Goal: Information Seeking & Learning: Find specific page/section

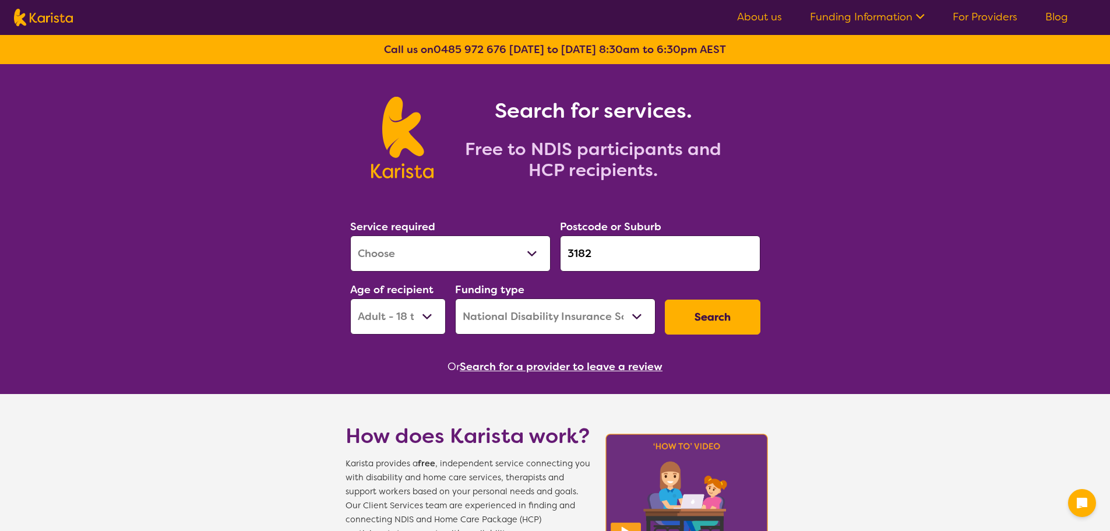
select select "[MEDICAL_DATA]"
select select "AD"
select select "NDIS"
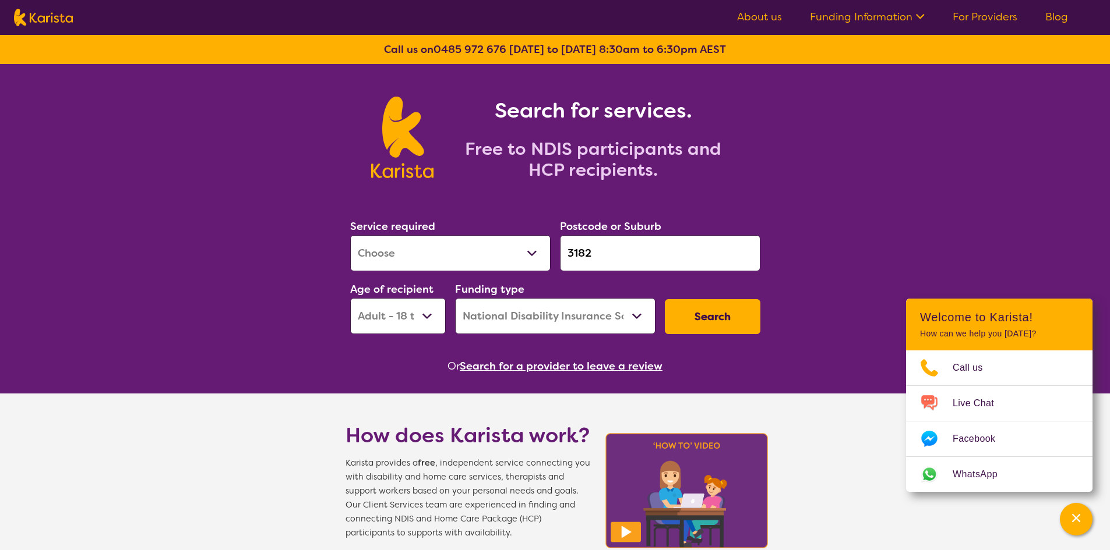
drag, startPoint x: 647, startPoint y: 260, endPoint x: 441, endPoint y: 306, distance: 211.1
click at [441, 306] on div "Service required Allied Health Assistant Assessment ([MEDICAL_DATA] or [MEDICAL…" at bounding box center [554, 276] width 419 height 126
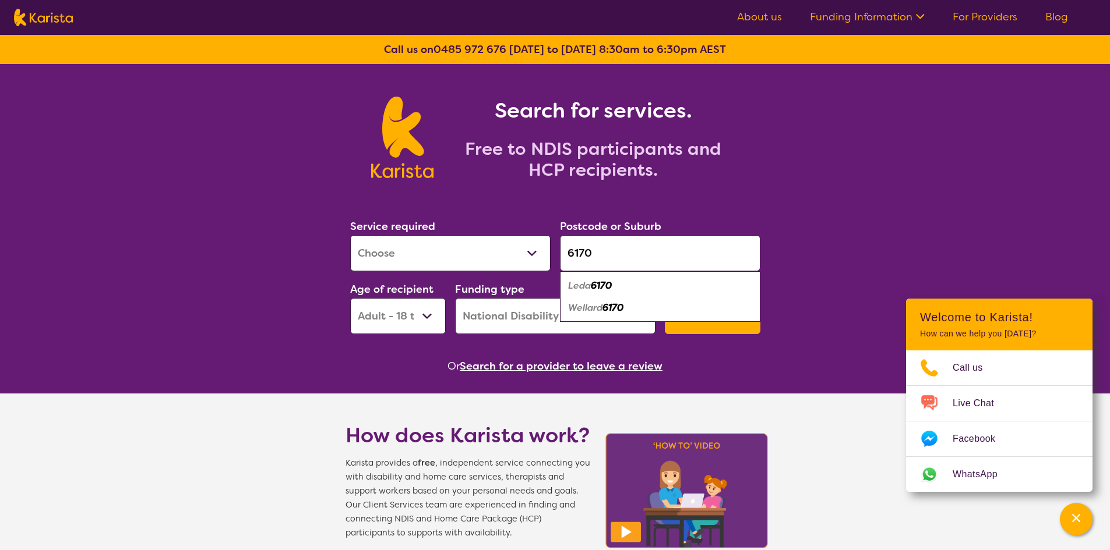
type input "6170"
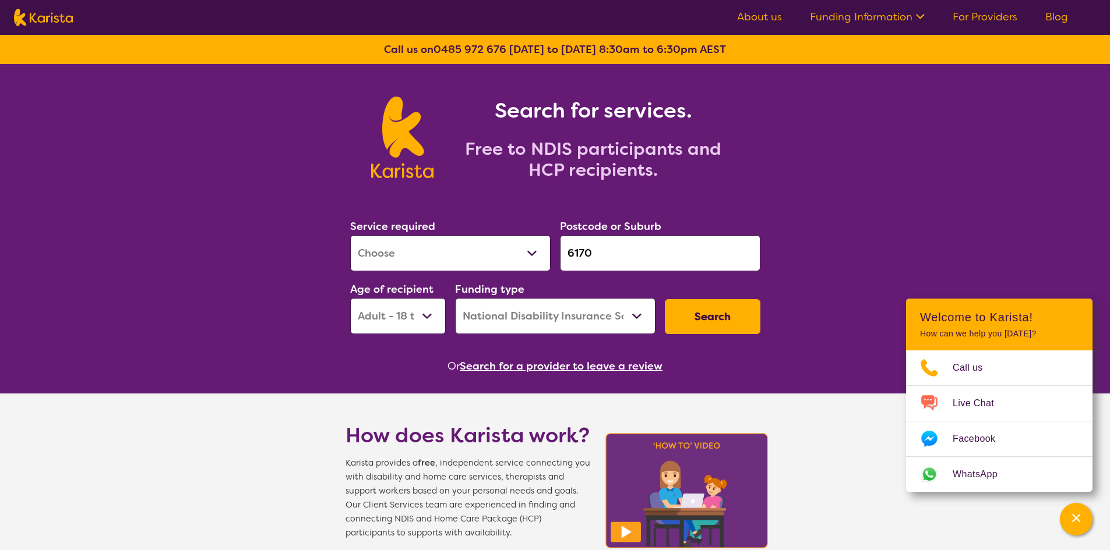
click at [394, 265] on select "Allied Health Assistant Assessment ([MEDICAL_DATA] or [MEDICAL_DATA]) Behaviour…" at bounding box center [450, 253] width 200 height 36
select select "Dietitian"
click at [350, 235] on select "Allied Health Assistant Assessment ([MEDICAL_DATA] or [MEDICAL_DATA]) Behaviour…" at bounding box center [450, 253] width 200 height 36
click at [397, 313] on select "Early Childhood - 0 to 9 Child - 10 to 11 Adolescent - 12 to 17 Adult - 18 to 6…" at bounding box center [398, 316] width 96 height 36
select select "EC"
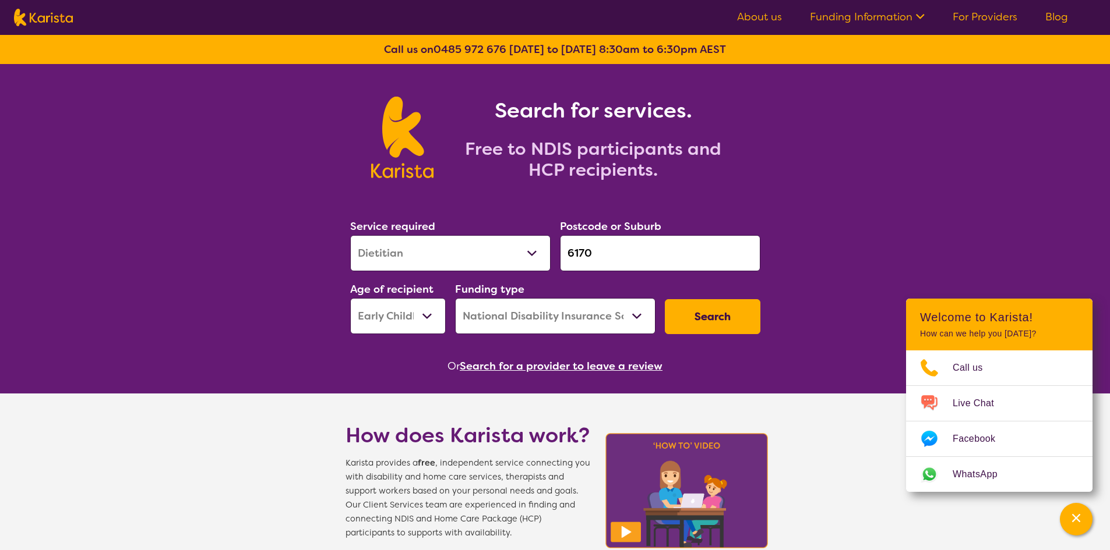
click at [350, 298] on select "Early Childhood - 0 to 9 Child - 10 to 11 Adolescent - 12 to 17 Adult - 18 to 6…" at bounding box center [398, 316] width 96 height 36
click at [695, 323] on button "Search" at bounding box center [713, 316] width 96 height 35
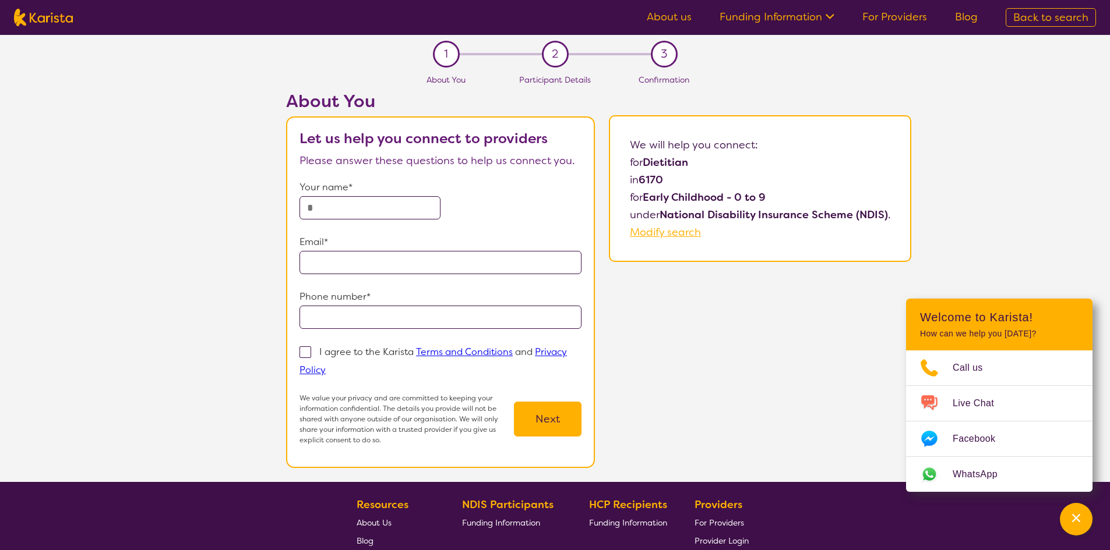
click at [640, 228] on span "Modify search" at bounding box center [665, 232] width 71 height 14
select select "Dietitian"
select select "EC"
select select "NDIS"
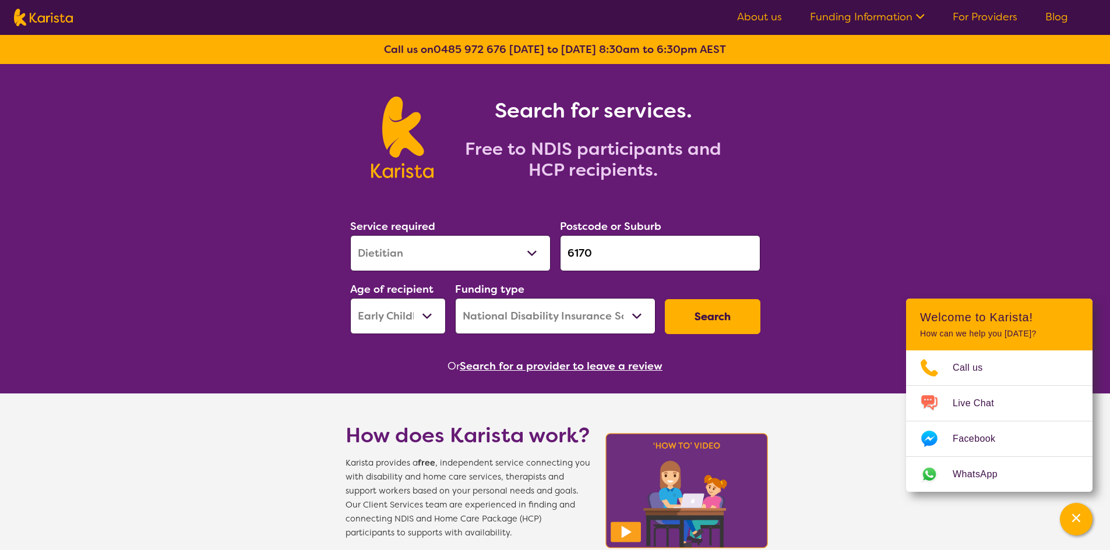
click at [689, 322] on button "Search" at bounding box center [713, 316] width 96 height 35
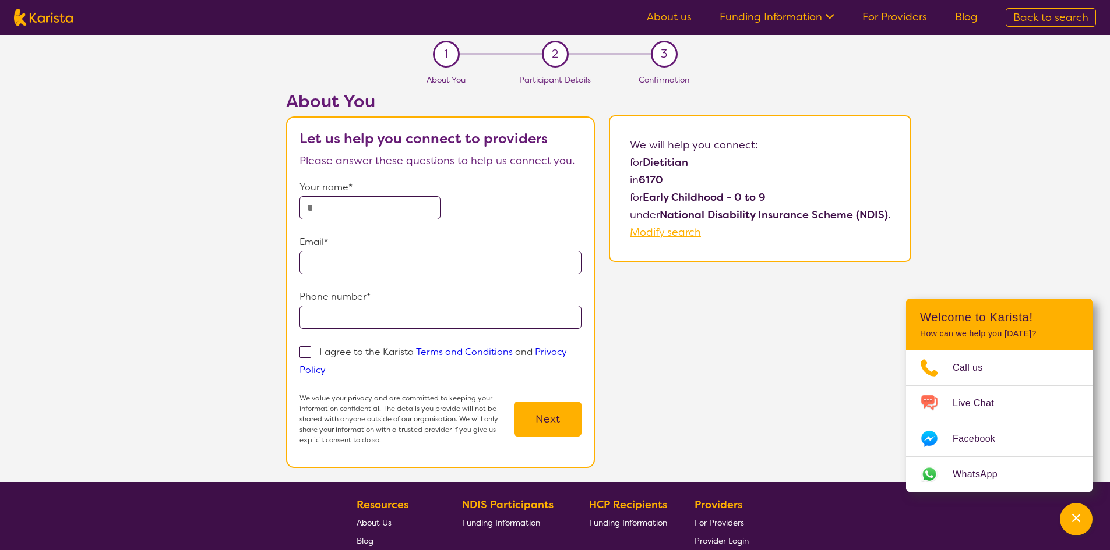
select select "Dietitian"
select select "EC"
select select "NDIS"
